Goal: Information Seeking & Learning: Learn about a topic

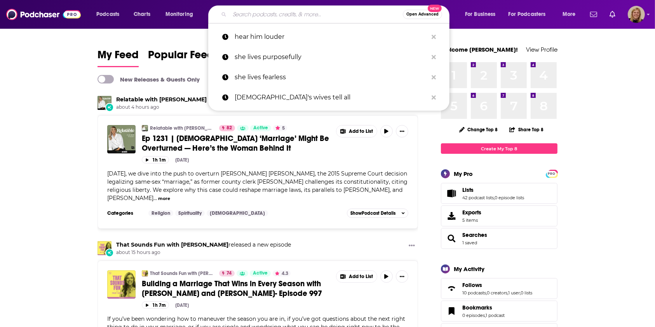
click at [265, 12] on input "Search podcasts, credits, & more..." at bounding box center [316, 14] width 173 height 12
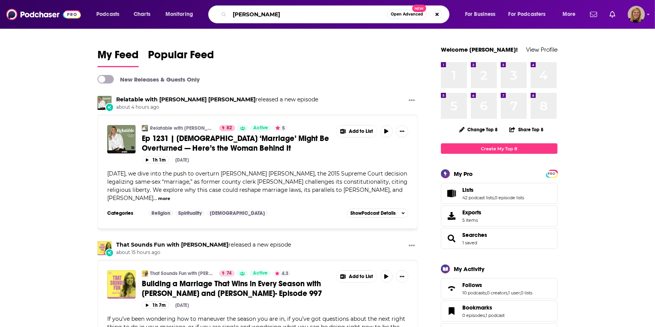
type input "[PERSON_NAME]"
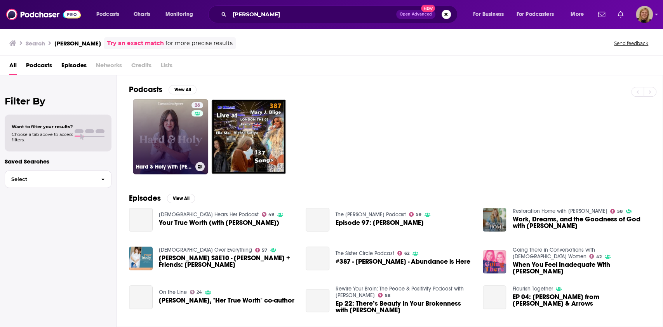
click at [172, 134] on link "26 Hard & Holy with [PERSON_NAME]" at bounding box center [170, 136] width 75 height 75
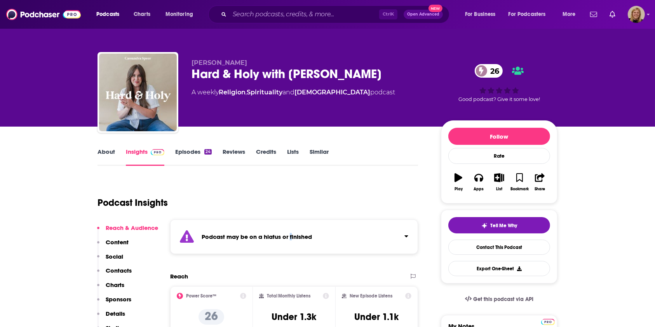
click at [290, 244] on div "Podcast may be on a hiatus or finished" at bounding box center [294, 236] width 248 height 35
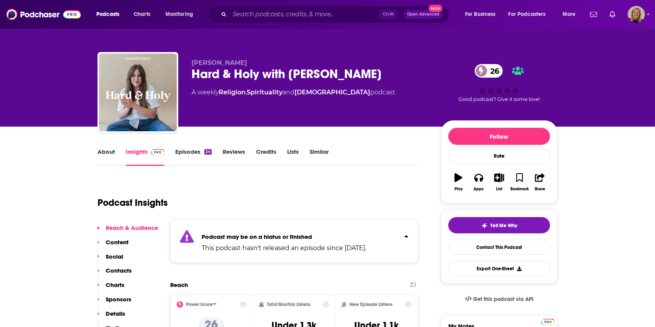
click at [341, 238] on p "Podcast may be on a hiatus or finished" at bounding box center [284, 236] width 165 height 7
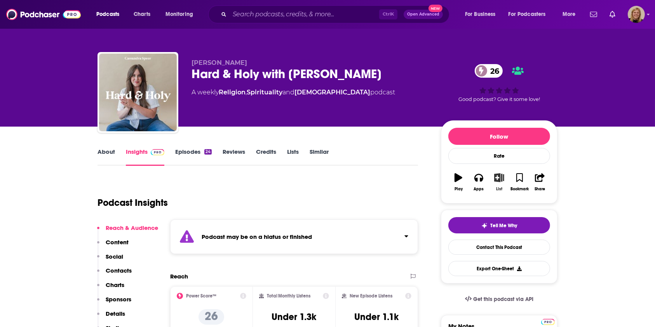
click at [498, 180] on icon "button" at bounding box center [500, 177] width 10 height 9
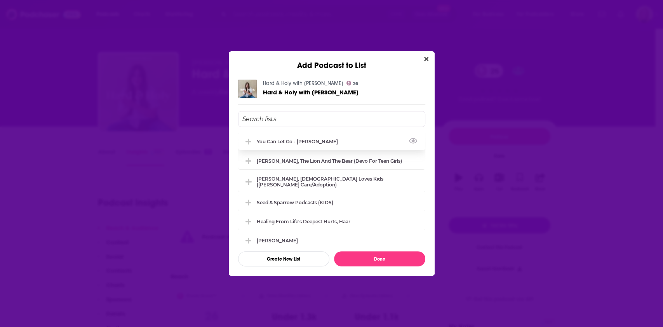
click at [320, 140] on div "You Can Let Go - [PERSON_NAME]" at bounding box center [331, 141] width 187 height 17
click at [367, 258] on button "Done" at bounding box center [379, 258] width 91 height 15
